Goal: Task Accomplishment & Management: Complete application form

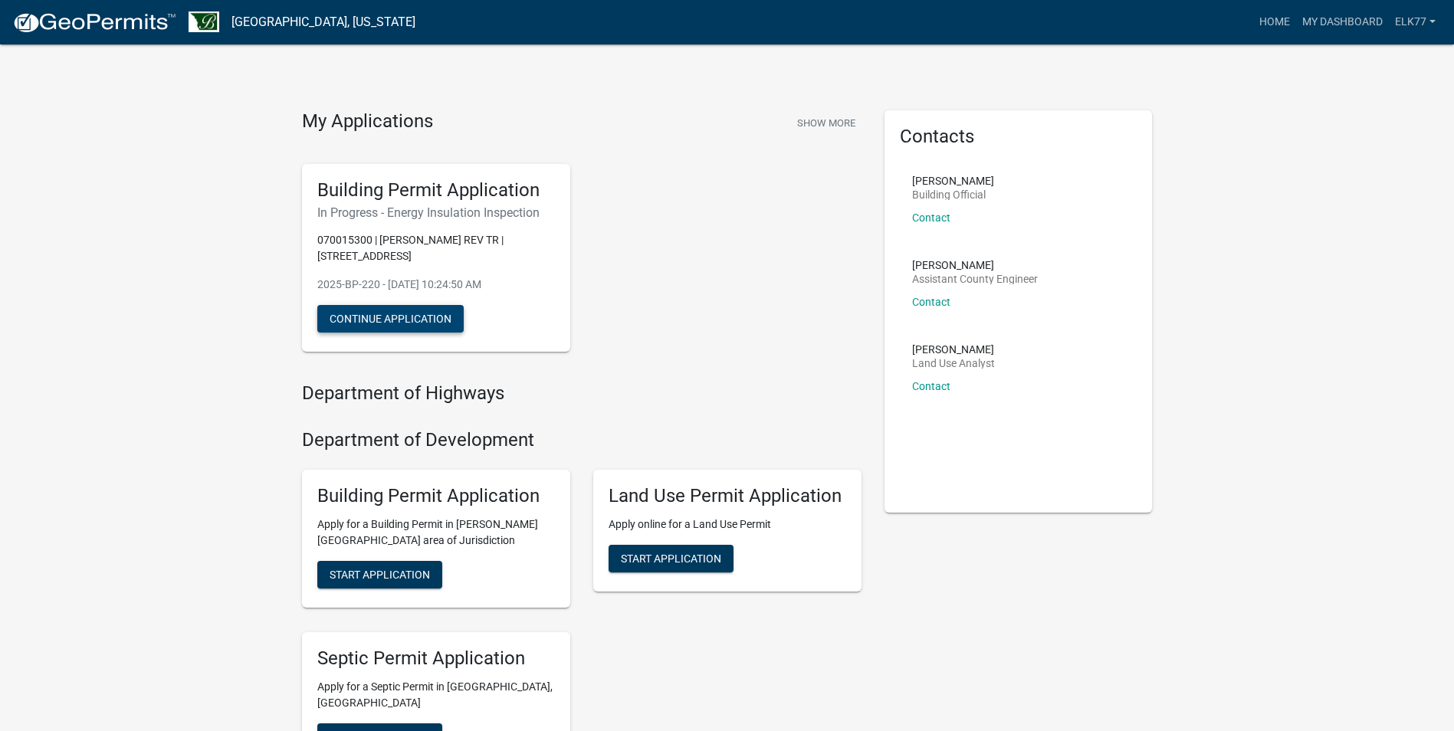
click at [402, 320] on button "Continue Application" at bounding box center [390, 319] width 146 height 28
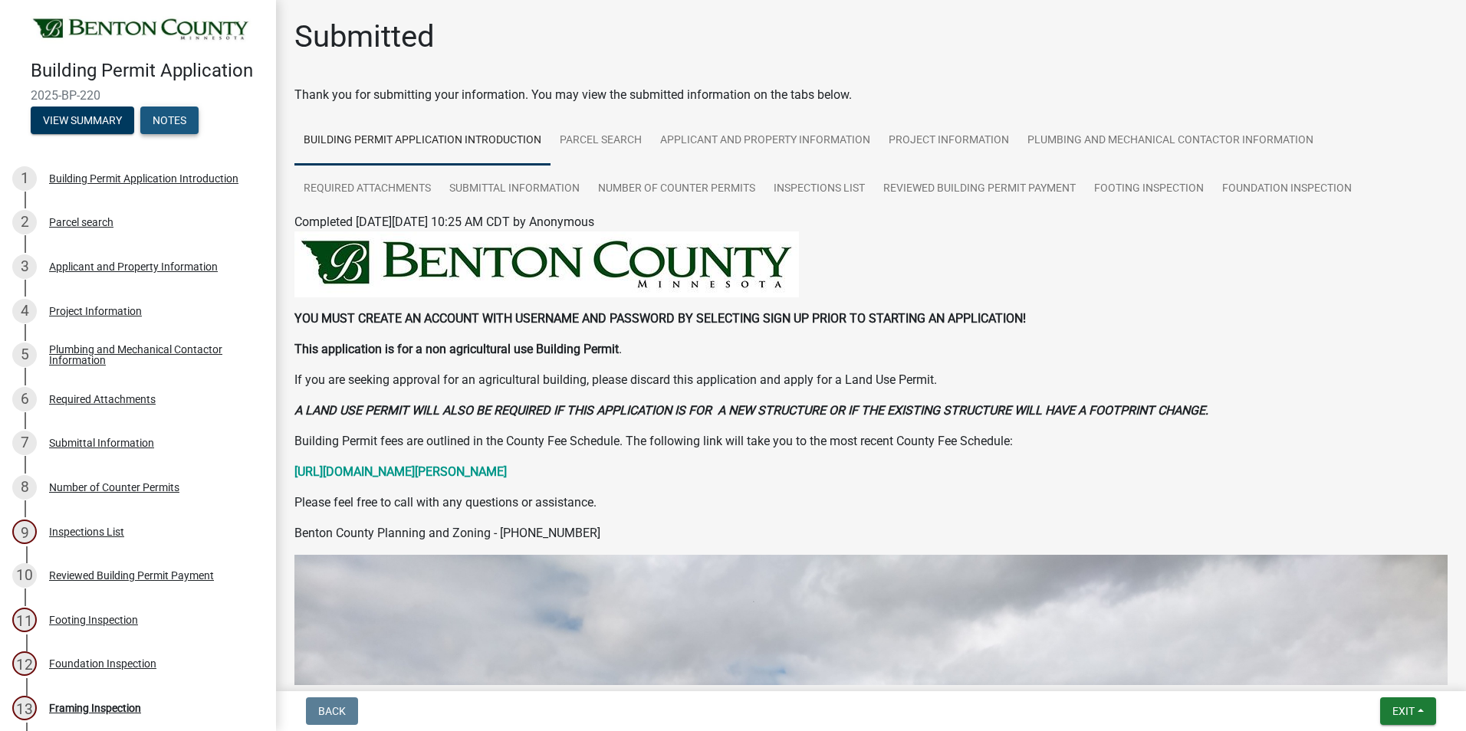
click at [173, 123] on button "Notes" at bounding box center [169, 121] width 58 height 28
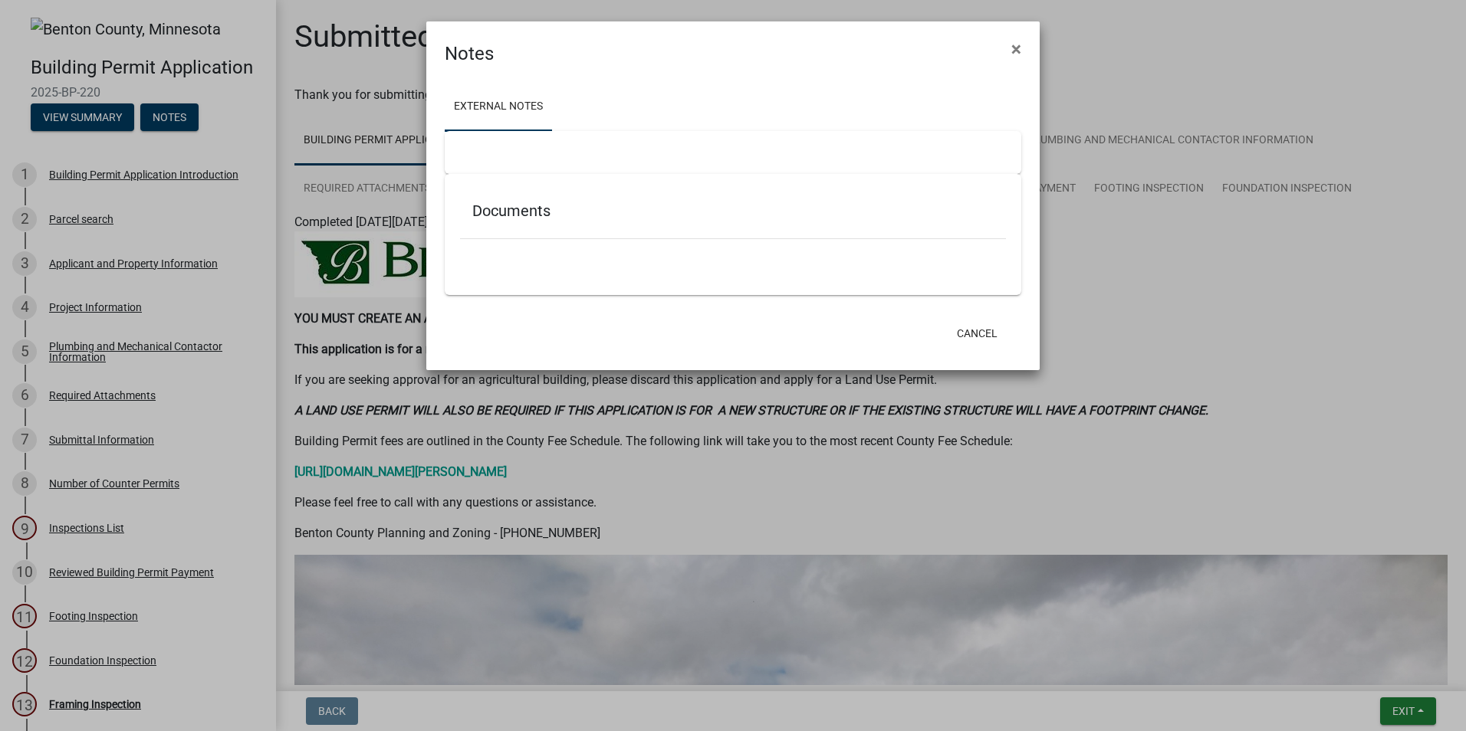
click at [62, 117] on ngb-modal-window "Notes × External Notes Documents Cancel" at bounding box center [733, 365] width 1466 height 731
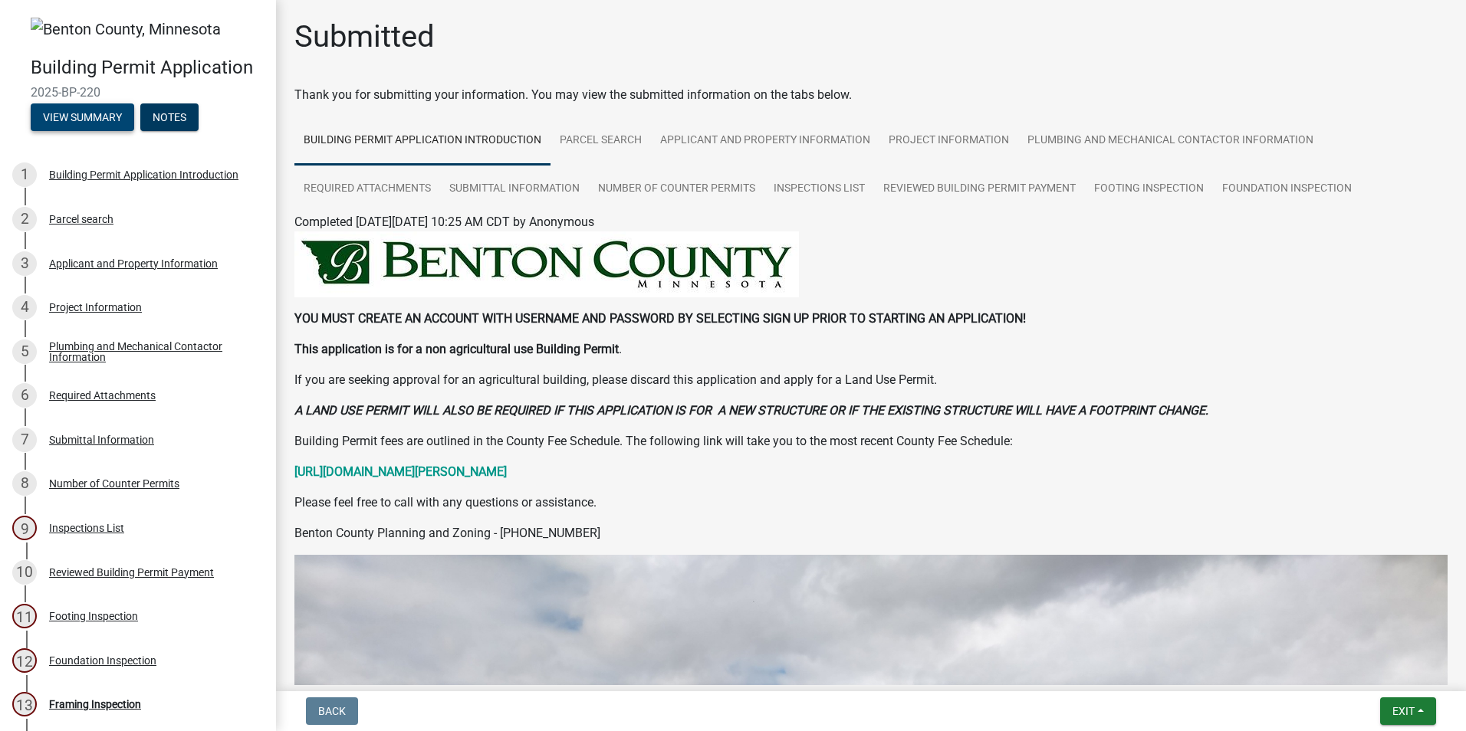
click at [62, 117] on button "View Summary" at bounding box center [82, 117] width 103 height 28
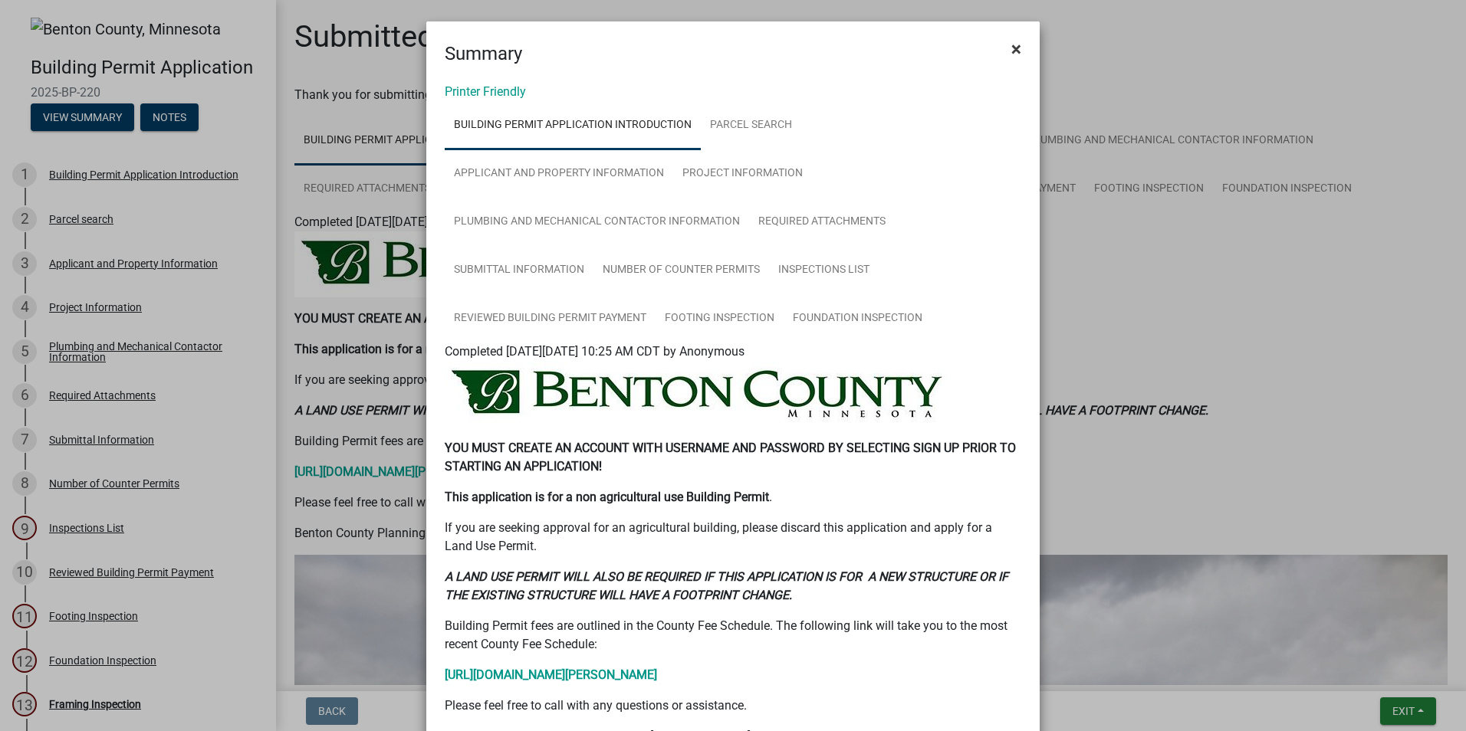
click at [1013, 45] on span "×" at bounding box center [1016, 48] width 10 height 21
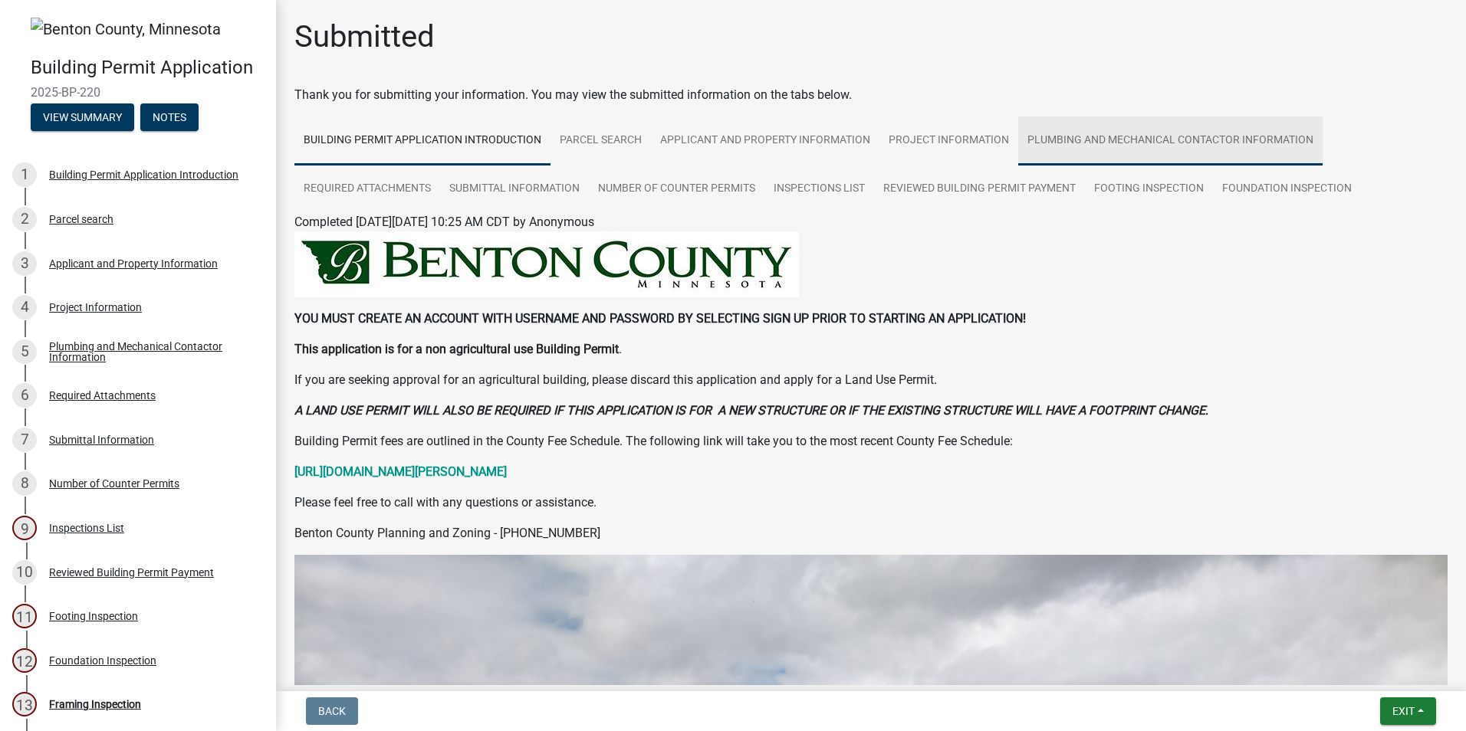
click at [1145, 140] on link "Plumbing and Mechanical Contactor Information" at bounding box center [1170, 141] width 304 height 49
